Goal: Transaction & Acquisition: Purchase product/service

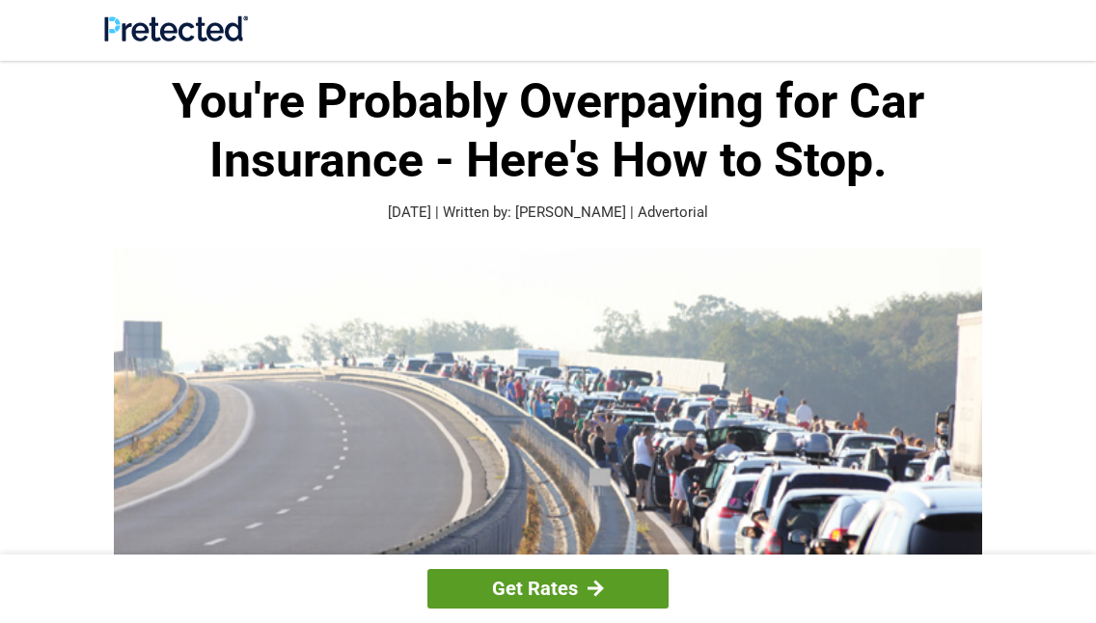
click at [522, 577] on link "Get Rates" at bounding box center [548, 589] width 241 height 40
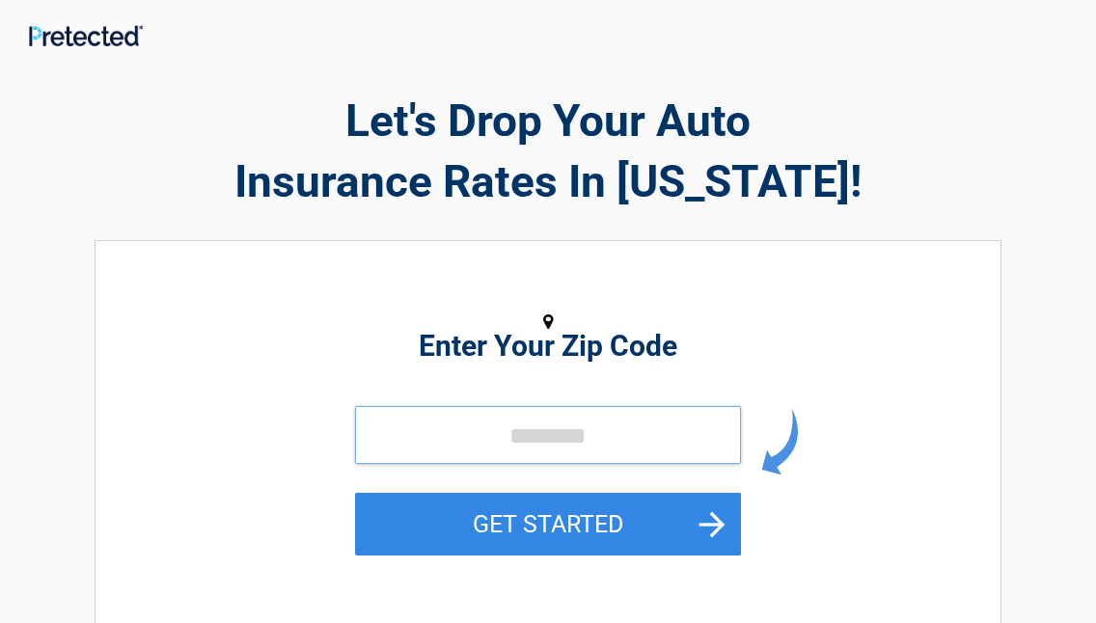
click at [520, 428] on input "tel" at bounding box center [548, 435] width 386 height 58
type input "*****"
click at [257, 319] on figure at bounding box center [548, 322] width 693 height 26
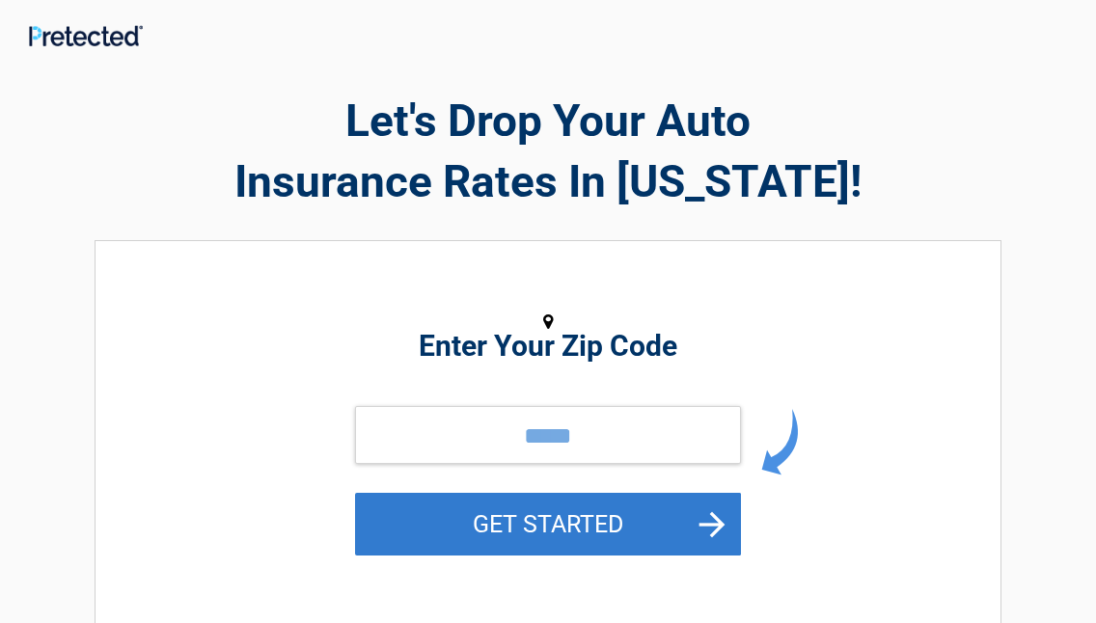
click at [472, 532] on button "GET STARTED" at bounding box center [548, 524] width 386 height 63
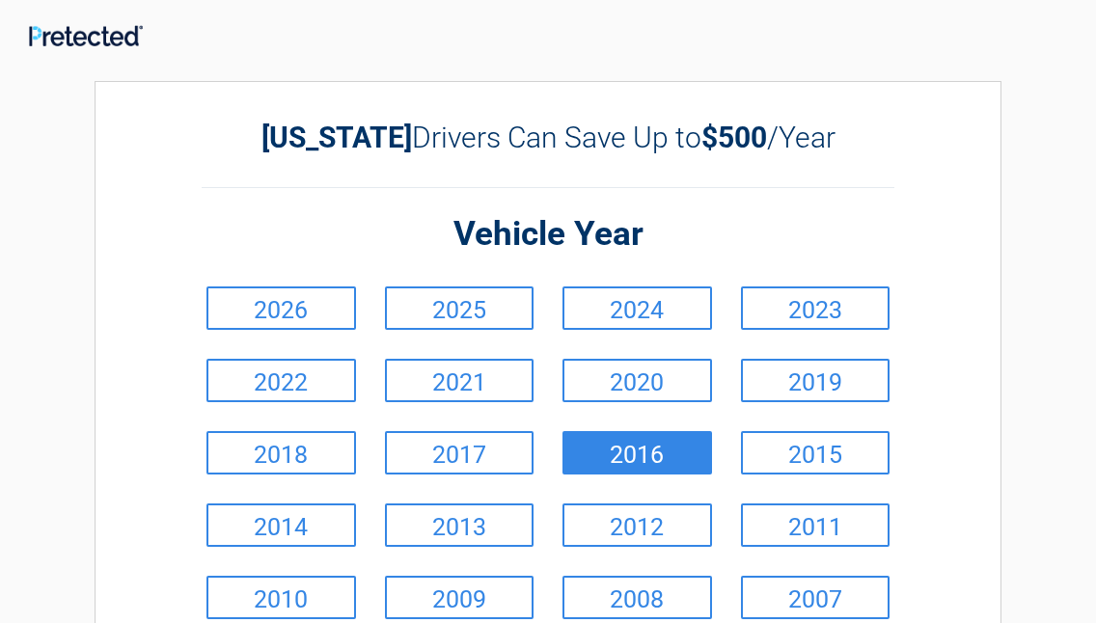
click at [654, 435] on link "2016" at bounding box center [638, 452] width 150 height 43
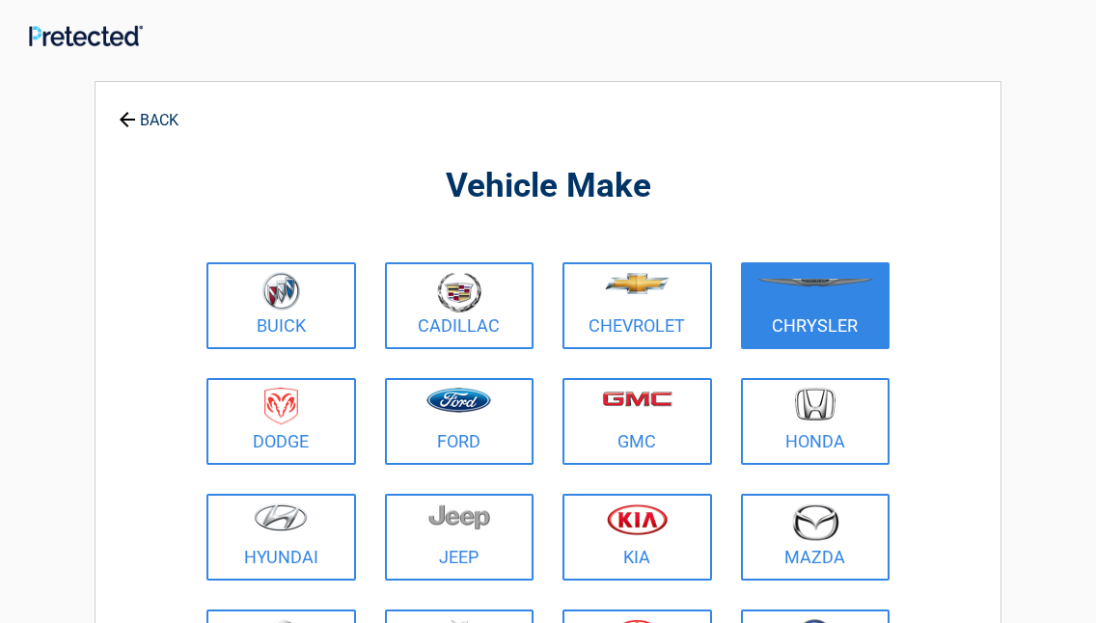
click at [833, 288] on img at bounding box center [816, 283] width 118 height 9
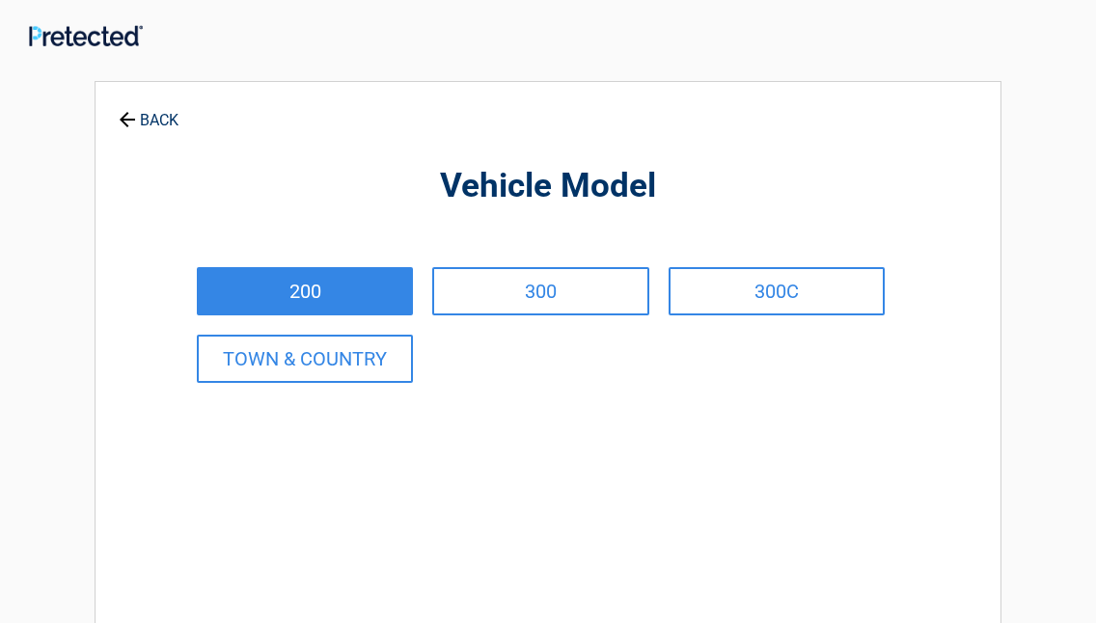
click at [384, 283] on link "200" at bounding box center [305, 291] width 216 height 48
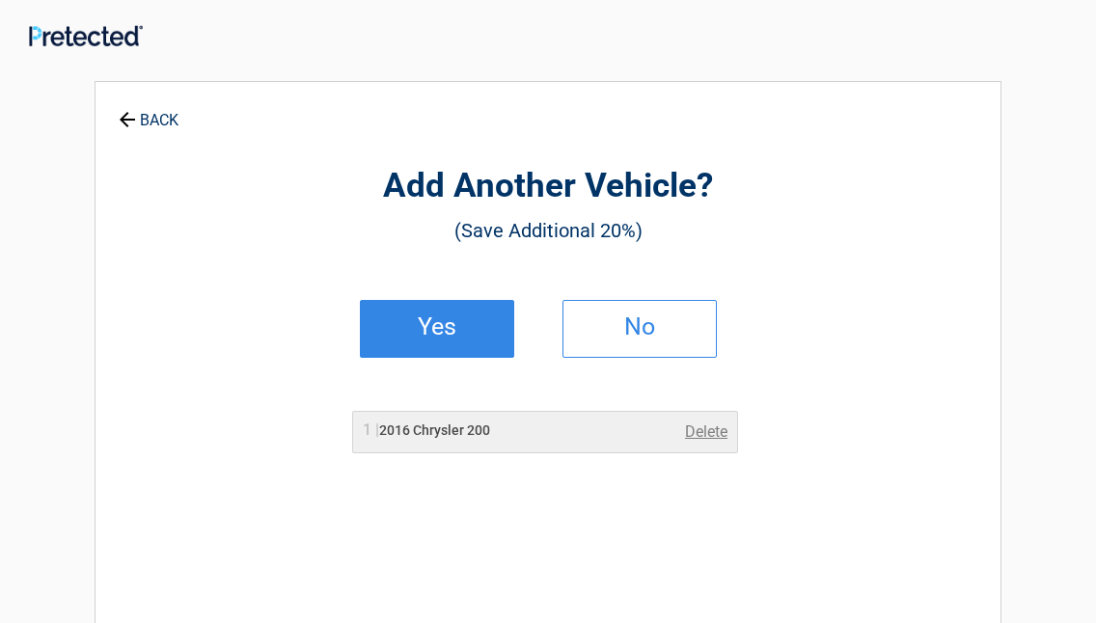
click at [441, 320] on h2 "Yes" at bounding box center [437, 327] width 114 height 14
